Goal: Task Accomplishment & Management: Use online tool/utility

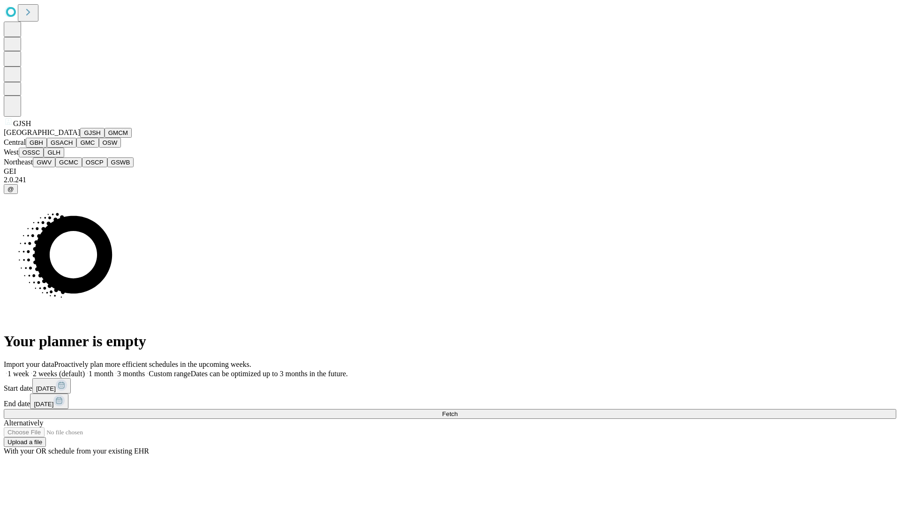
click at [80, 138] on button "GJSH" at bounding box center [92, 133] width 24 height 10
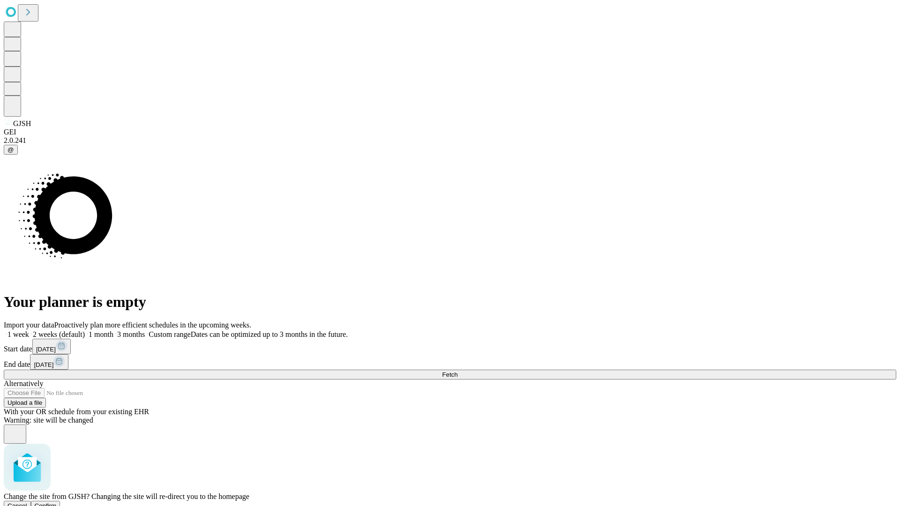
click at [57, 502] on span "Confirm" at bounding box center [46, 505] width 22 height 7
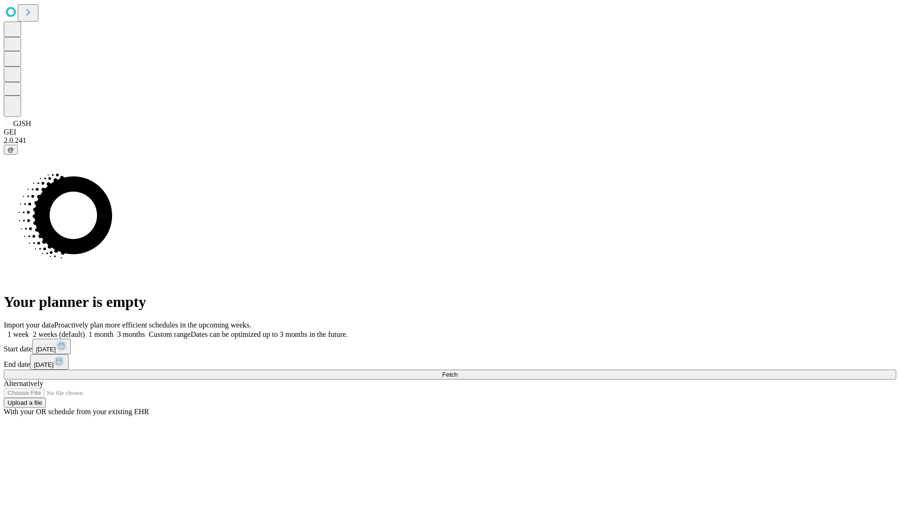
click at [29, 330] on label "1 week" at bounding box center [16, 334] width 25 height 8
click at [457, 371] on span "Fetch" at bounding box center [449, 374] width 15 height 7
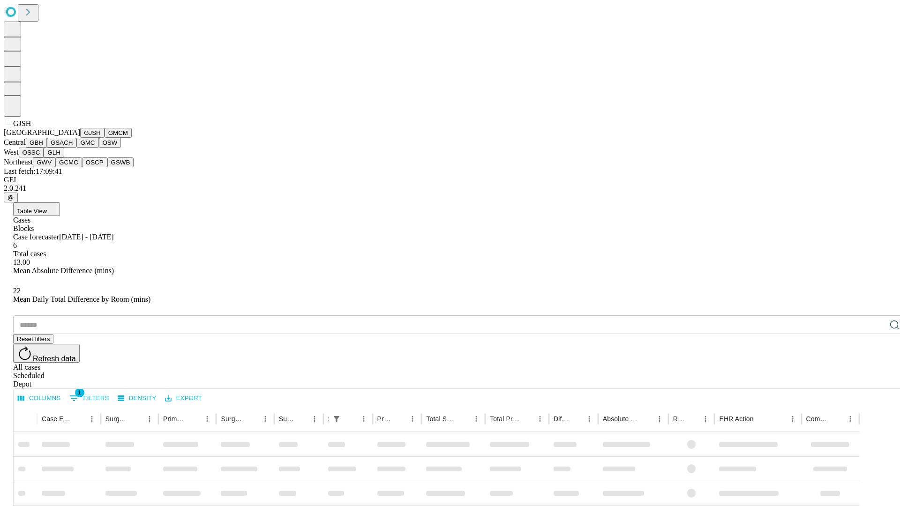
click at [104, 138] on button "GMCM" at bounding box center [117, 133] width 27 height 10
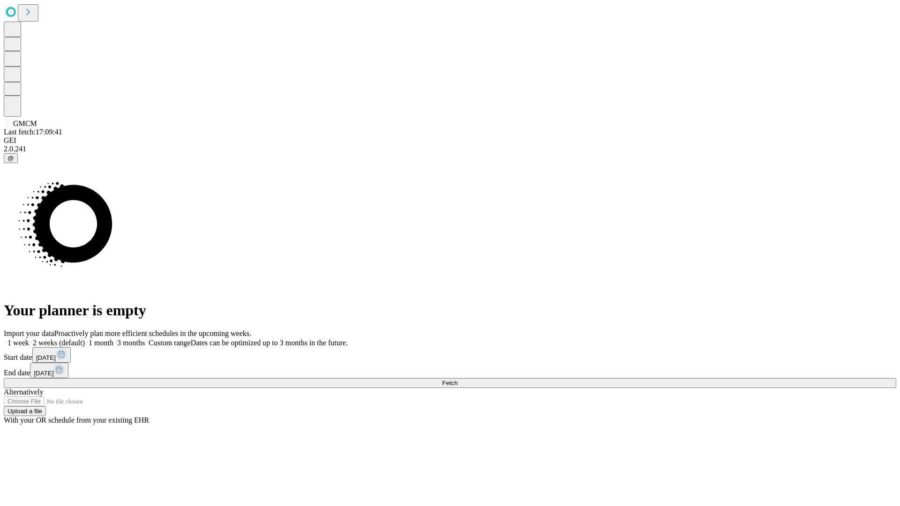
click at [29, 339] on label "1 week" at bounding box center [16, 343] width 25 height 8
click at [457, 380] on span "Fetch" at bounding box center [449, 383] width 15 height 7
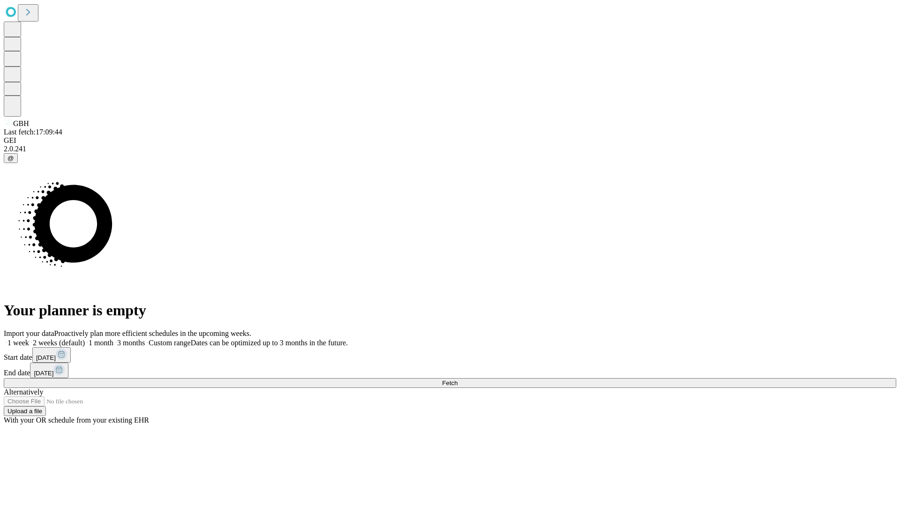
click at [457, 380] on span "Fetch" at bounding box center [449, 383] width 15 height 7
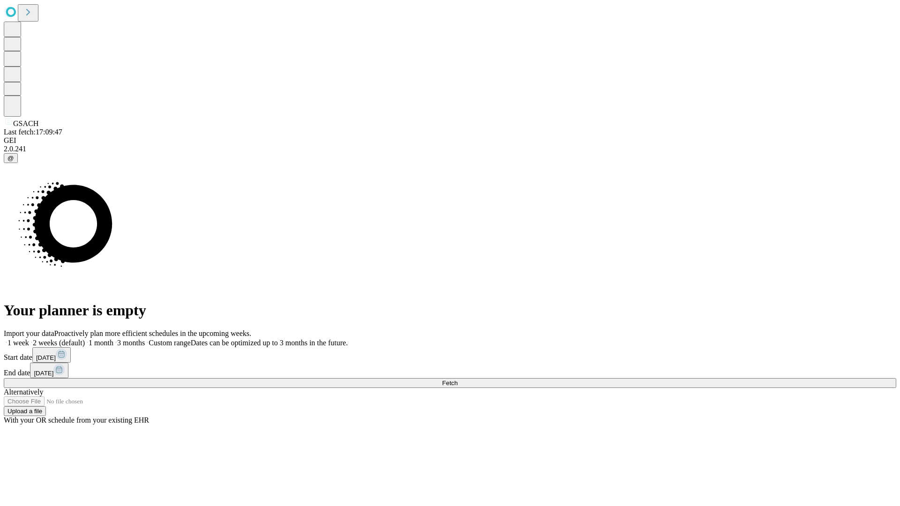
click at [29, 339] on label "1 week" at bounding box center [16, 343] width 25 height 8
click at [457, 380] on span "Fetch" at bounding box center [449, 383] width 15 height 7
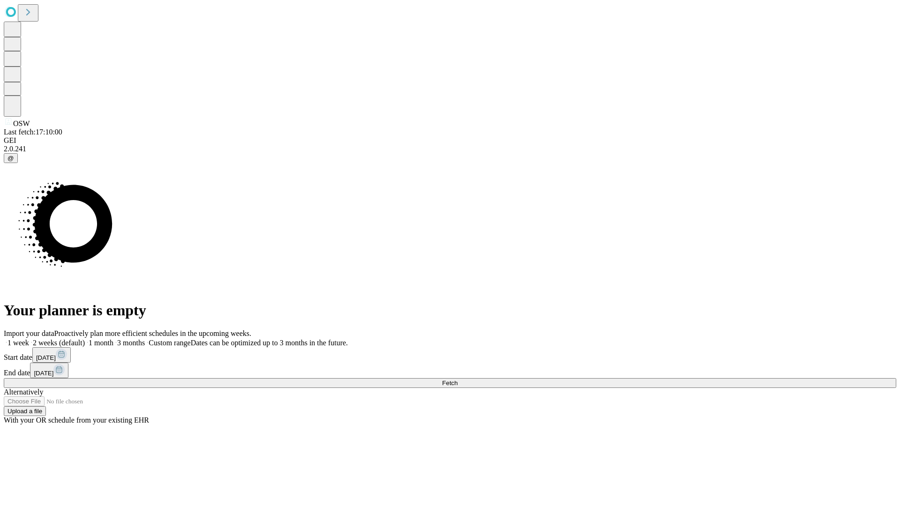
click at [457, 380] on span "Fetch" at bounding box center [449, 383] width 15 height 7
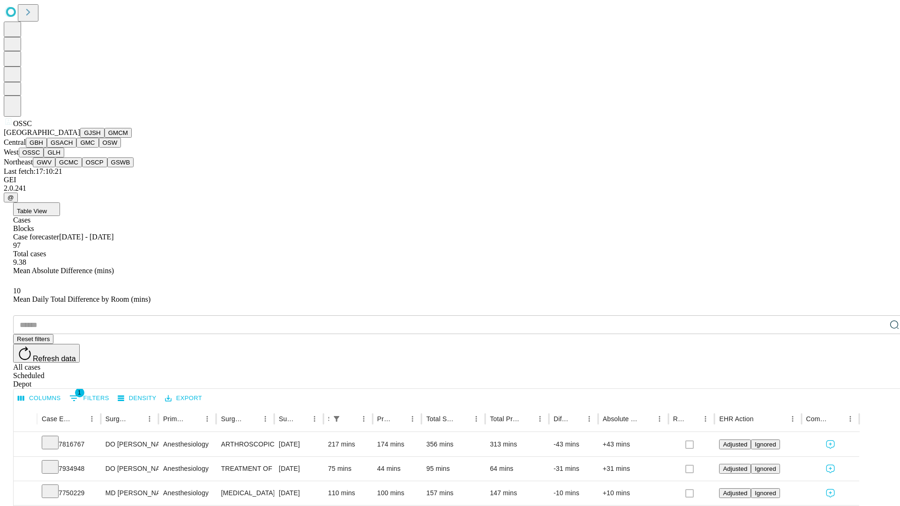
click at [64, 157] on button "GLH" at bounding box center [54, 153] width 20 height 10
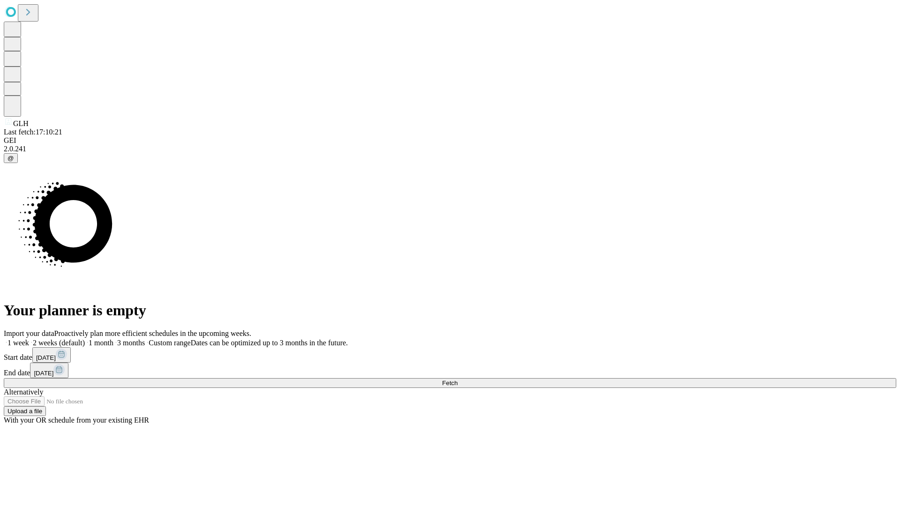
click at [29, 339] on label "1 week" at bounding box center [16, 343] width 25 height 8
click at [457, 380] on span "Fetch" at bounding box center [449, 383] width 15 height 7
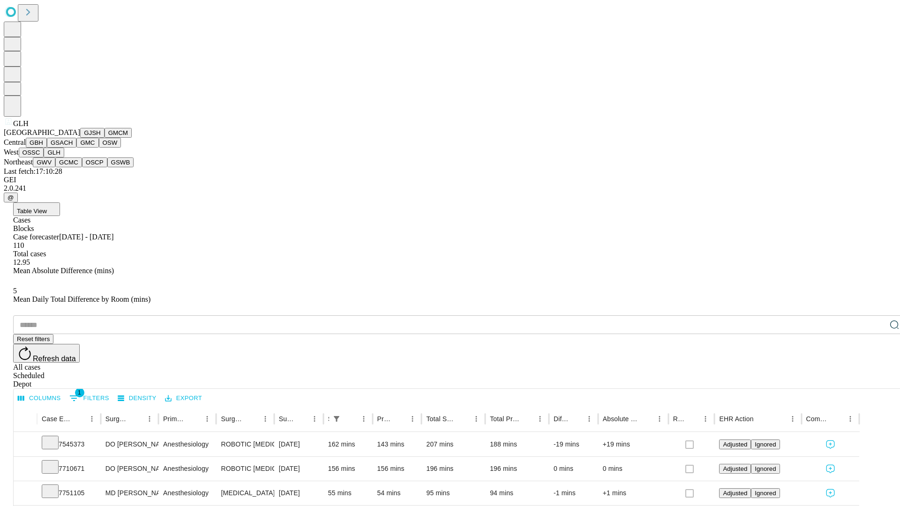
click at [55, 167] on button "GWV" at bounding box center [44, 162] width 22 height 10
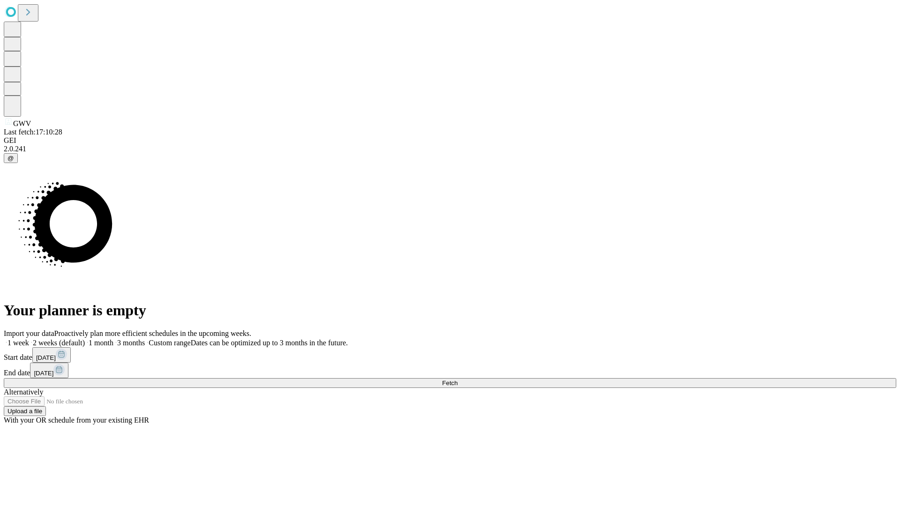
click at [29, 339] on label "1 week" at bounding box center [16, 343] width 25 height 8
click at [457, 380] on span "Fetch" at bounding box center [449, 383] width 15 height 7
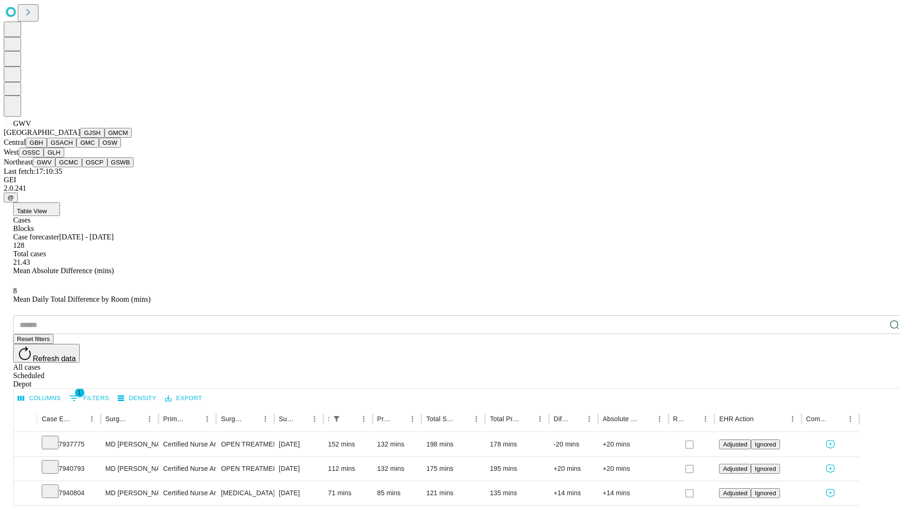
click at [73, 167] on button "GCMC" at bounding box center [68, 162] width 27 height 10
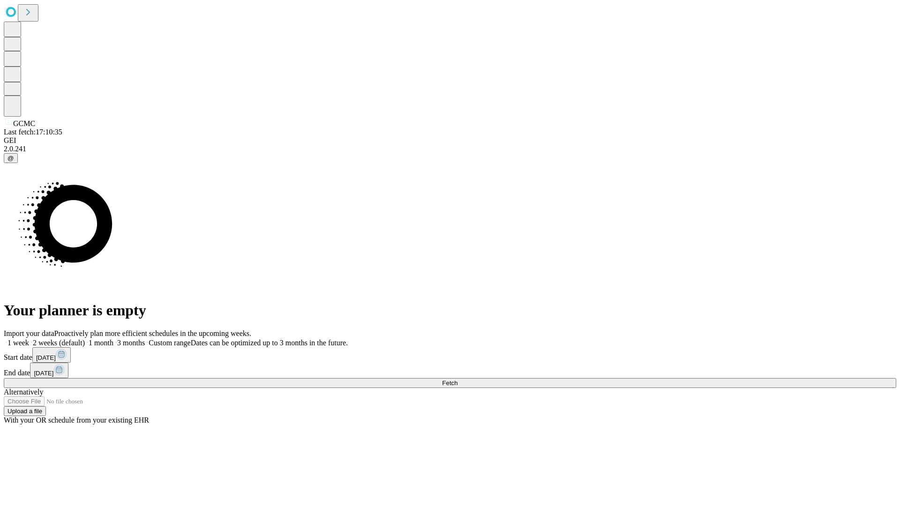
click at [457, 380] on span "Fetch" at bounding box center [449, 383] width 15 height 7
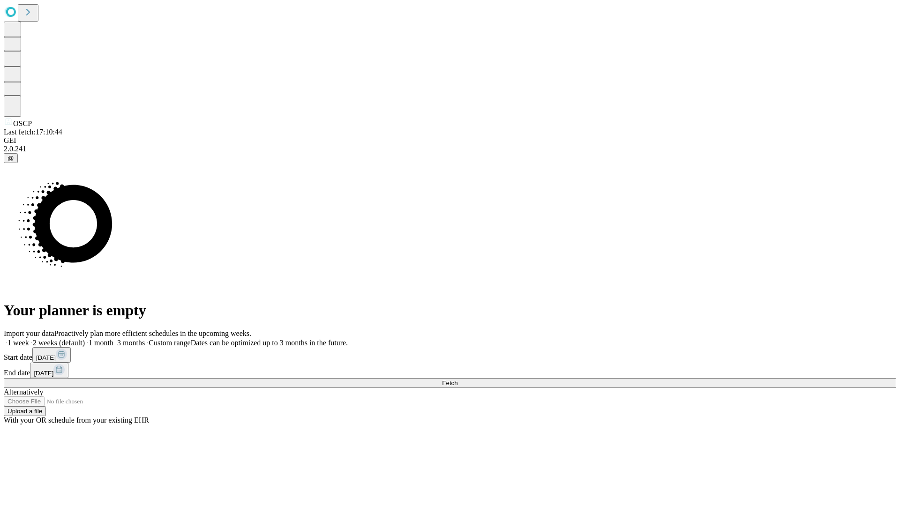
click at [29, 339] on label "1 week" at bounding box center [16, 343] width 25 height 8
click at [457, 380] on span "Fetch" at bounding box center [449, 383] width 15 height 7
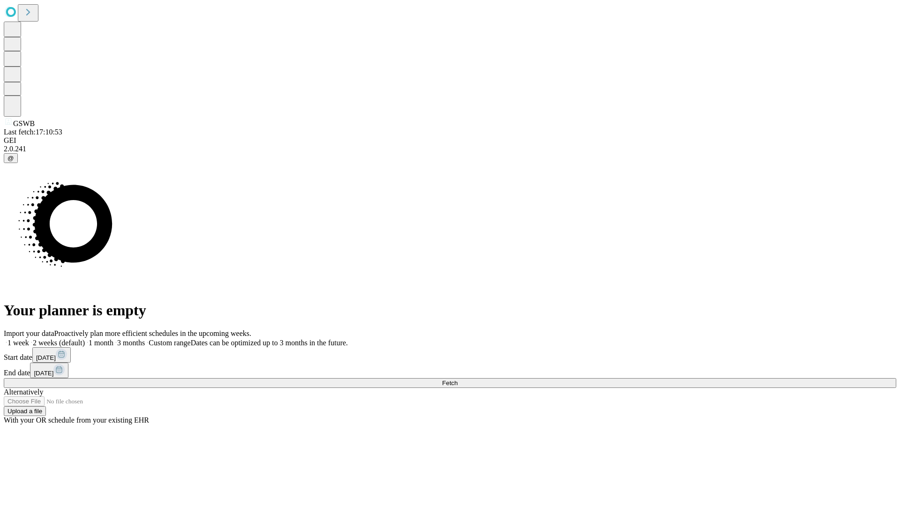
click at [29, 339] on label "1 week" at bounding box center [16, 343] width 25 height 8
click at [457, 380] on span "Fetch" at bounding box center [449, 383] width 15 height 7
